Goal: Information Seeking & Learning: Learn about a topic

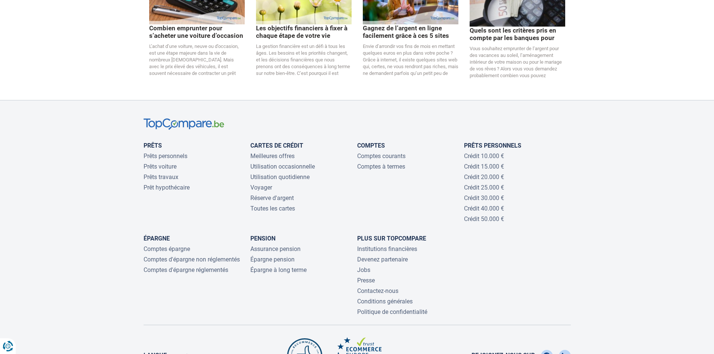
scroll to position [1549, 0]
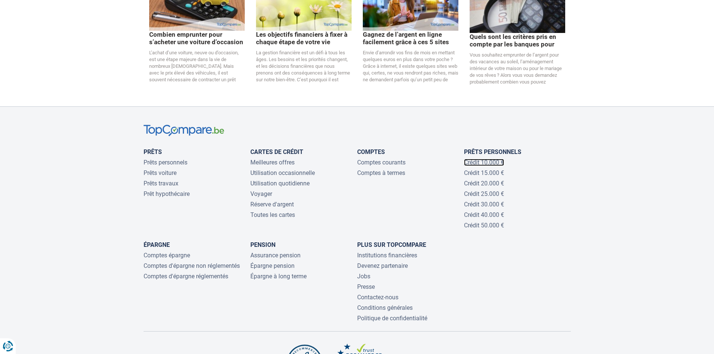
click at [494, 159] on link "Crédit 10.000 €" at bounding box center [484, 162] width 40 height 7
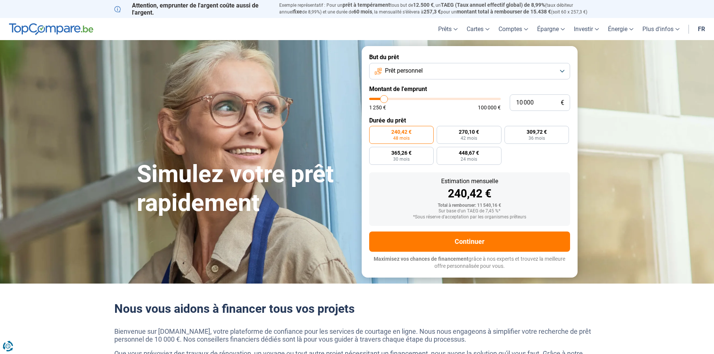
type input "11 500"
type input "11500"
type input "12 000"
type input "12000"
type input "14 000"
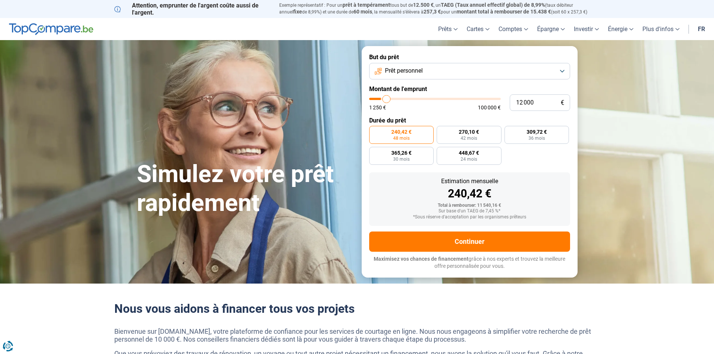
type input "14000"
type input "15 750"
type input "15750"
type input "16 000"
type input "16000"
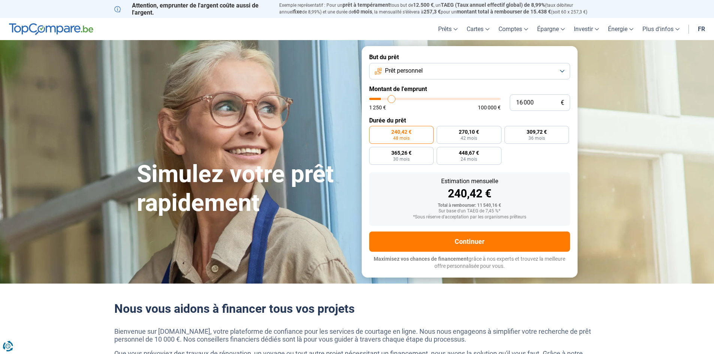
type input "16 500"
type input "16500"
type input "18 000"
type input "18000"
type input "19 250"
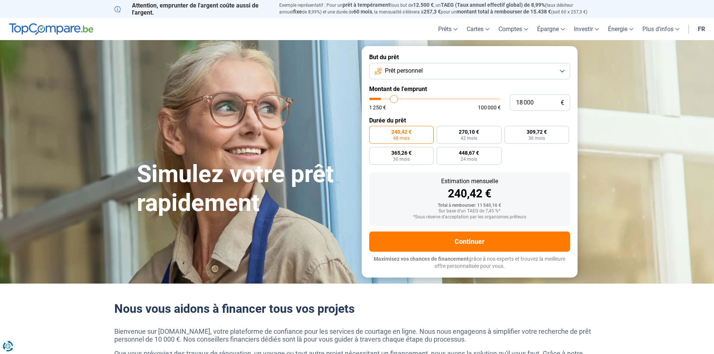
type input "19250"
type input "19 750"
type input "19750"
type input "20 500"
type input "20500"
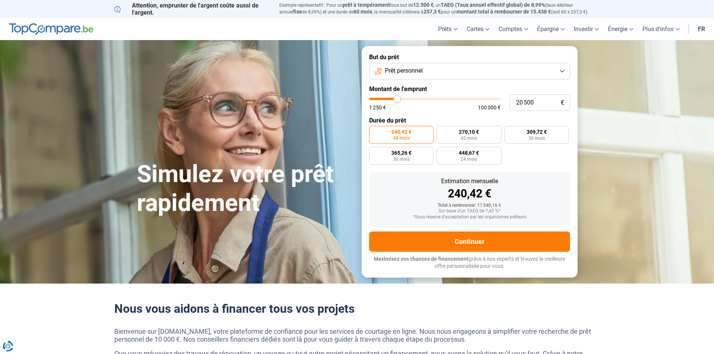
type input "20 750"
type input "20750"
type input "20 250"
type input "20250"
type input "20 000"
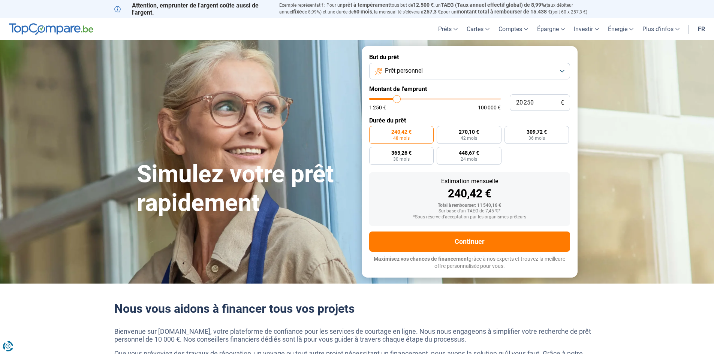
type input "20000"
type input "19 250"
type input "19250"
type input "19 000"
type input "19000"
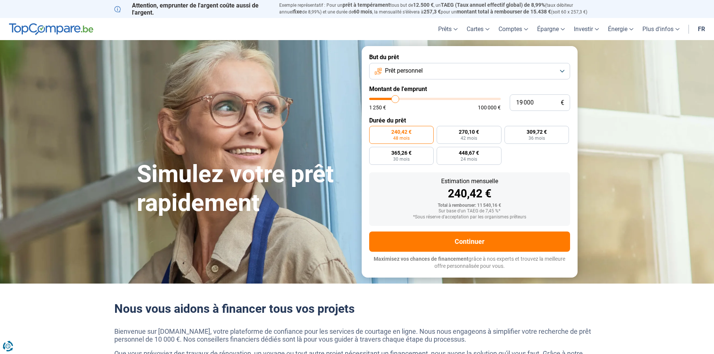
type input "18 750"
type input "18750"
type input "18 500"
type input "18500"
type input "18 000"
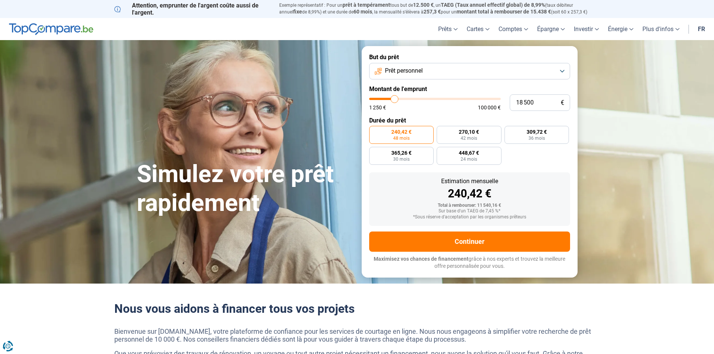
type input "18000"
type input "17 750"
type input "17750"
type input "17 250"
type input "17250"
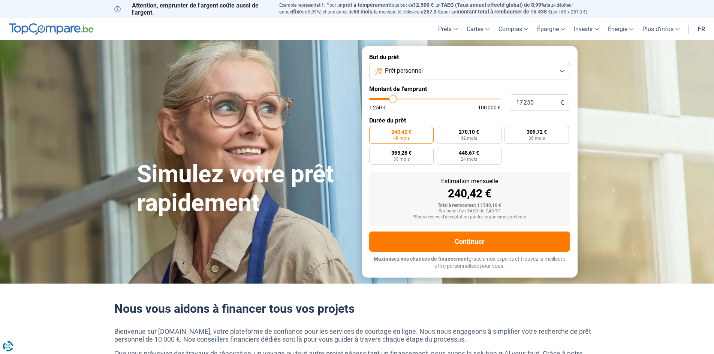
type input "17 000"
type input "17000"
type input "16 250"
type input "16250"
type input "16 000"
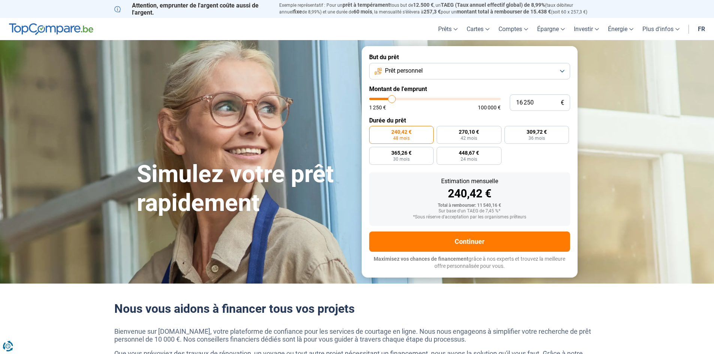
type input "16000"
type input "15 750"
type input "15750"
type input "15 500"
type input "15500"
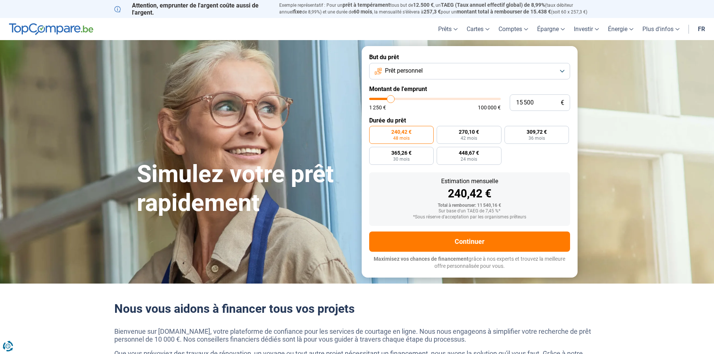
type input "15 000"
type input "15000"
type input "14 750"
type input "14750"
type input "14 250"
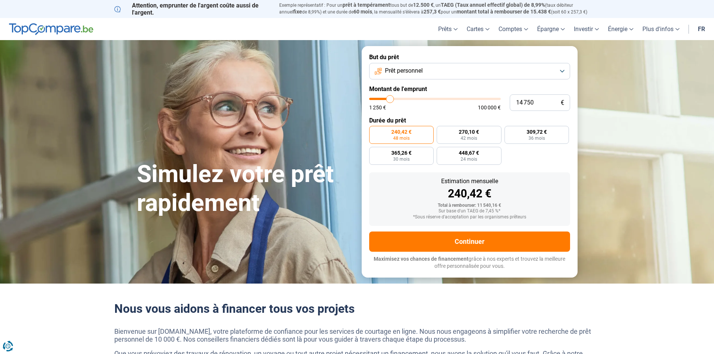
type input "14250"
type input "14 000"
type input "14000"
type input "13 250"
type input "13250"
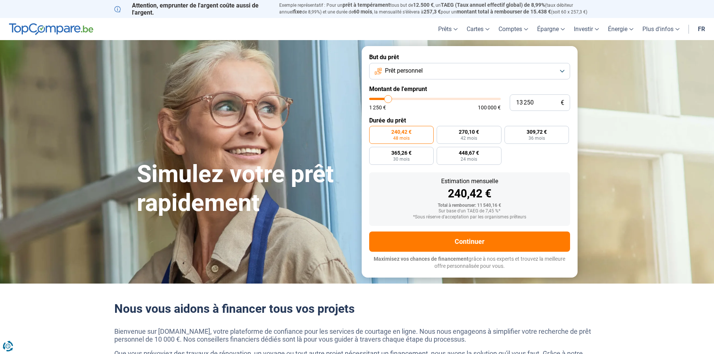
type input "13 000"
type input "13000"
type input "12 750"
type input "12750"
type input "12 500"
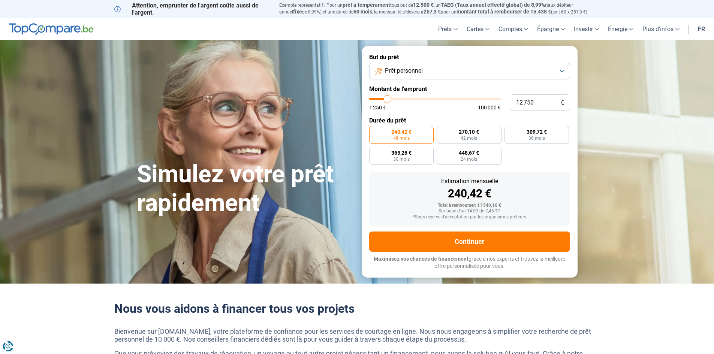
type input "12500"
type input "11 750"
type input "11750"
type input "11 250"
type input "11250"
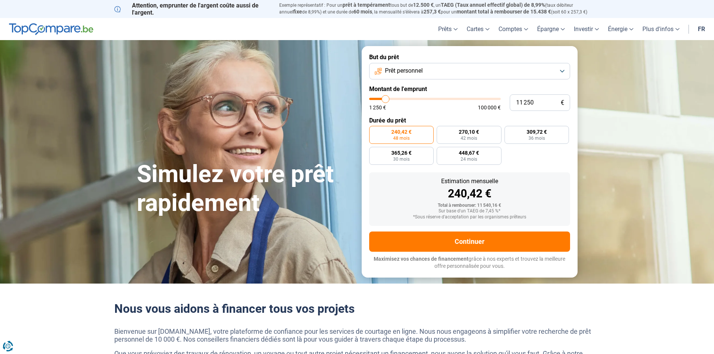
type input "11 000"
type input "11000"
type input "10 250"
type input "10250"
type input "10 000"
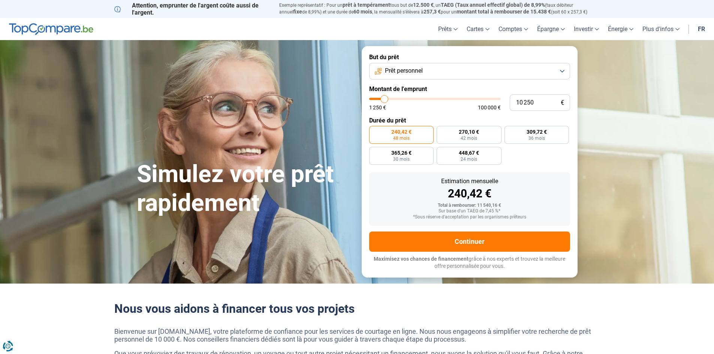
type input "10000"
click at [384, 100] on input "range" at bounding box center [435, 99] width 132 height 2
